Goal: Task Accomplishment & Management: Use online tool/utility

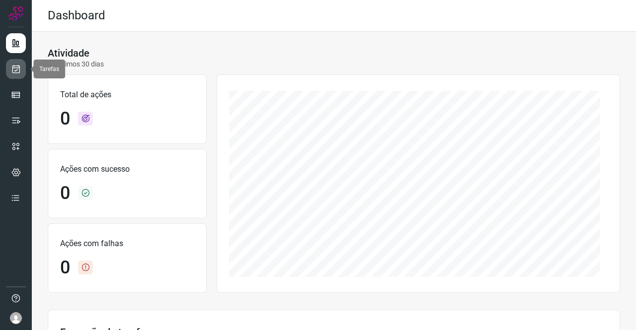
click at [17, 67] on icon at bounding box center [16, 69] width 10 height 10
click at [9, 66] on link at bounding box center [16, 69] width 20 height 20
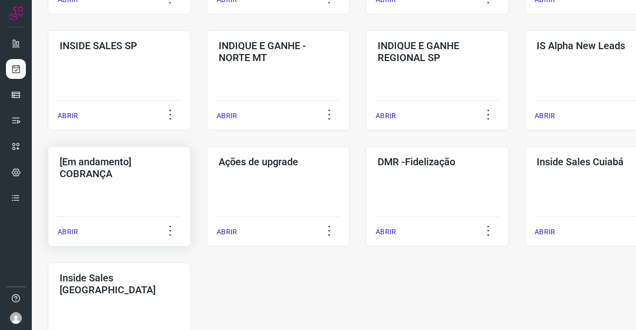
click at [122, 165] on h3 "[Em andamento] COBRANÇA" at bounding box center [119, 168] width 119 height 24
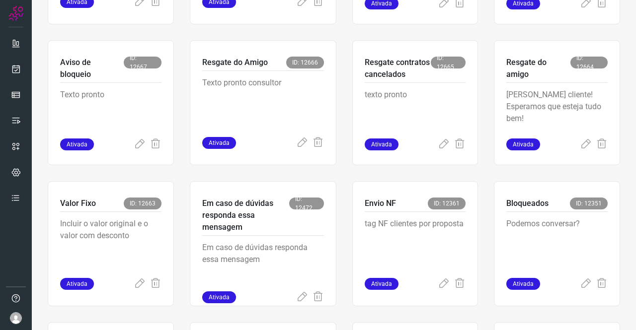
scroll to position [338, 0]
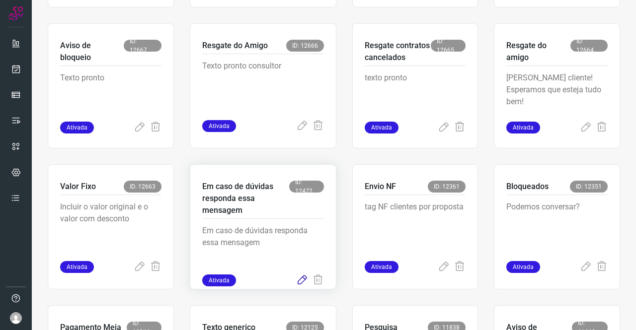
click at [298, 280] on icon at bounding box center [302, 281] width 12 height 12
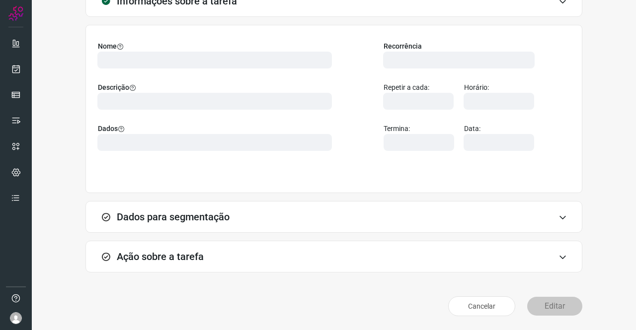
scroll to position [57, 0]
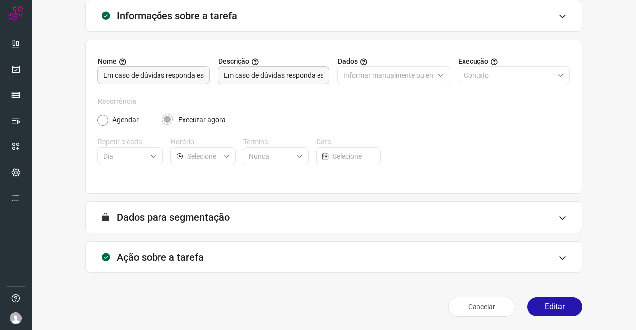
click at [247, 261] on div "Ação sobre a tarefa" at bounding box center [333, 257] width 497 height 32
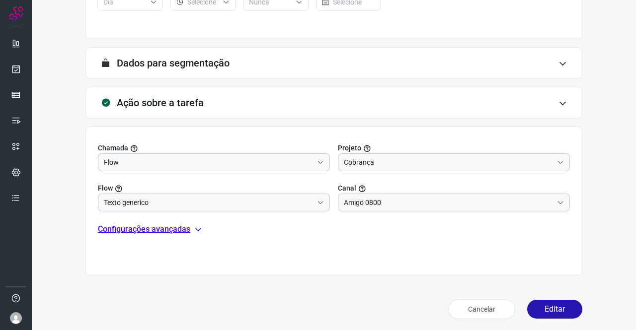
scroll to position [214, 0]
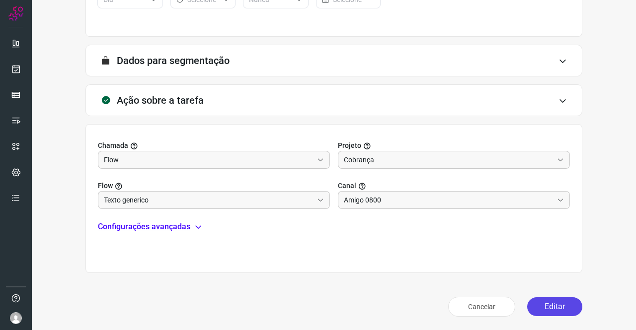
click at [564, 302] on button "Editar" at bounding box center [554, 306] width 55 height 19
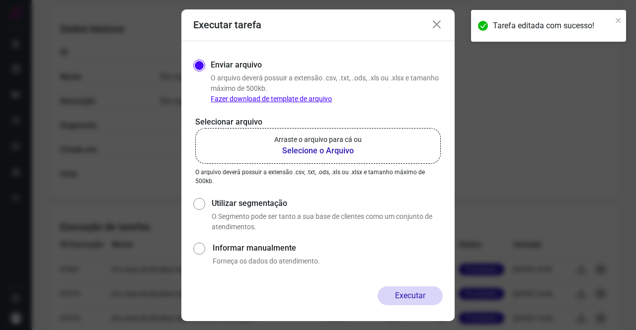
click at [282, 147] on b "Selecione o Arquivo" at bounding box center [317, 151] width 87 height 12
click at [0, 0] on input "Arraste o arquivo para cá ou Selecione o Arquivo" at bounding box center [0, 0] width 0 height 0
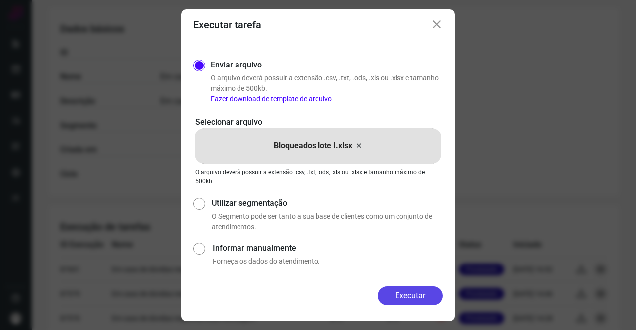
click at [422, 290] on button "Executar" at bounding box center [409, 296] width 65 height 19
